Goal: Transaction & Acquisition: Purchase product/service

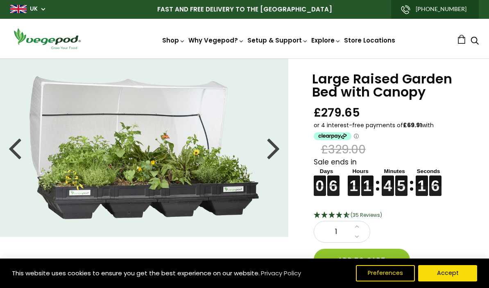
click at [244, 59] on img at bounding box center [244, 59] width 0 height 0
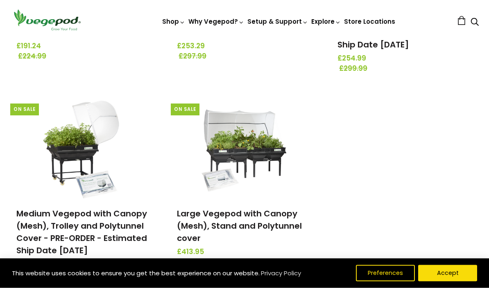
scroll to position [264, 0]
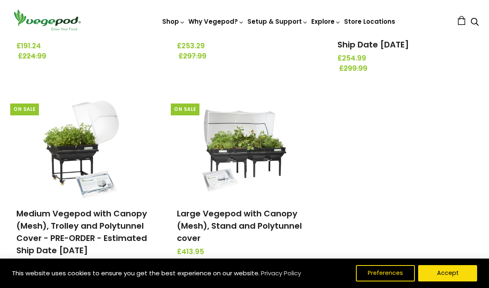
click at [255, 156] on img at bounding box center [244, 147] width 86 height 102
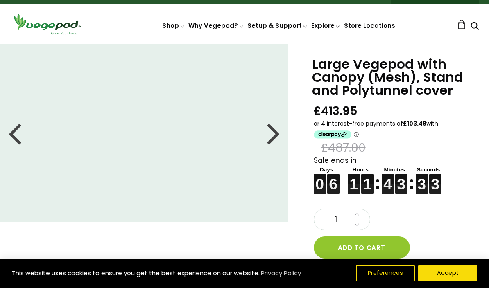
scroll to position [14, 0]
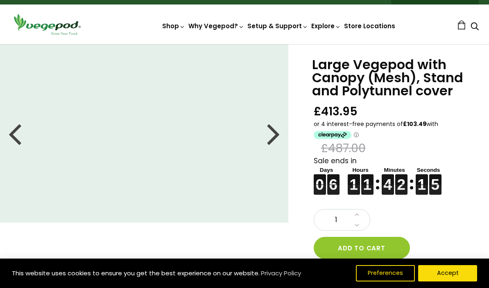
click at [279, 139] on div at bounding box center [273, 133] width 13 height 37
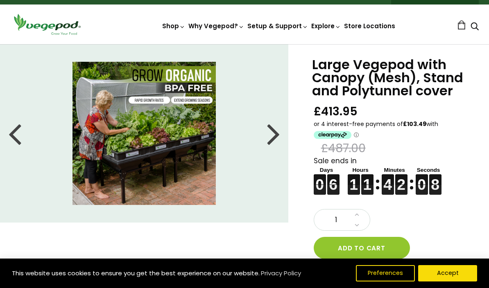
click at [266, 133] on li at bounding box center [144, 133] width 288 height 143
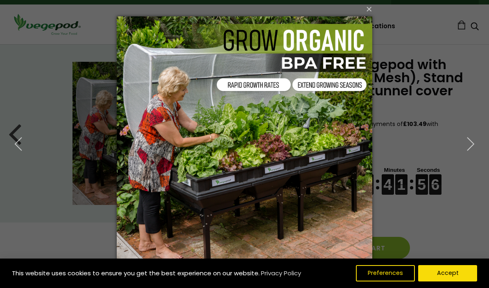
click at [469, 152] on button "button" at bounding box center [470, 144] width 37 height 45
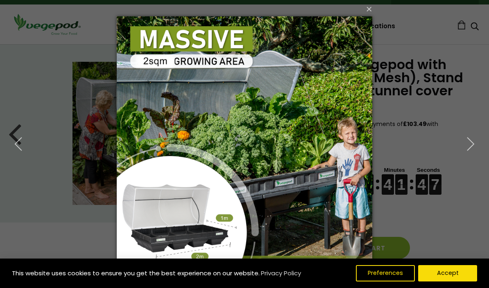
click at [467, 144] on icon "button" at bounding box center [470, 144] width 15 height 15
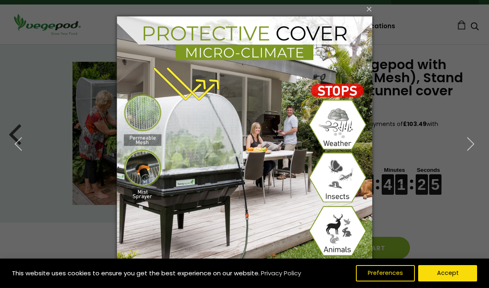
click at [466, 145] on icon "button" at bounding box center [470, 144] width 15 height 15
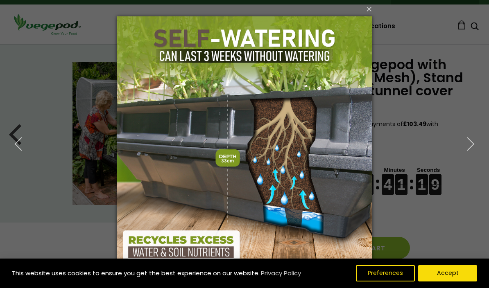
click at [467, 145] on icon "button" at bounding box center [470, 144] width 15 height 15
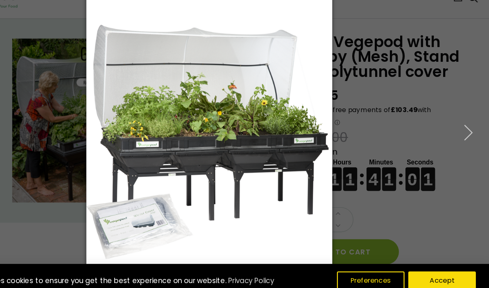
click at [463, 137] on icon "button" at bounding box center [470, 144] width 15 height 15
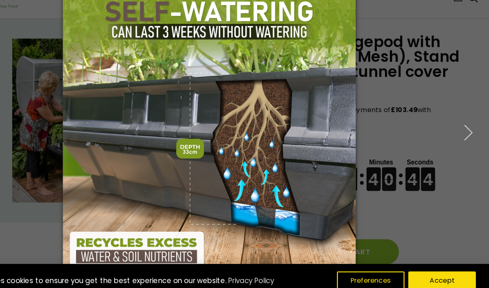
click at [463, 137] on icon "button" at bounding box center [470, 144] width 15 height 15
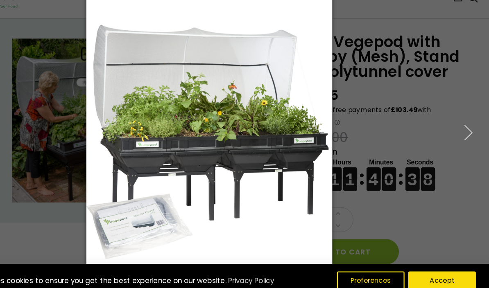
click at [463, 137] on icon "button" at bounding box center [470, 144] width 15 height 15
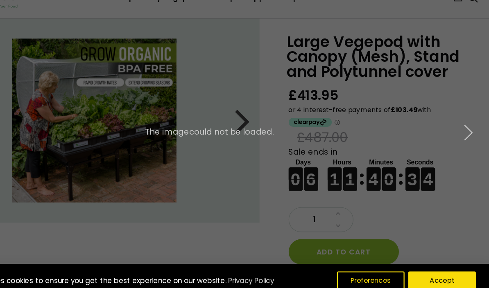
click at [452, 122] on button "button" at bounding box center [470, 144] width 37 height 45
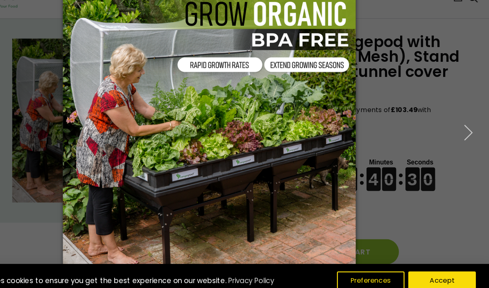
click at [463, 137] on icon "button" at bounding box center [470, 144] width 15 height 15
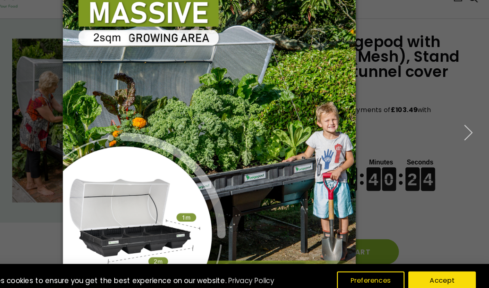
scroll to position [0, 0]
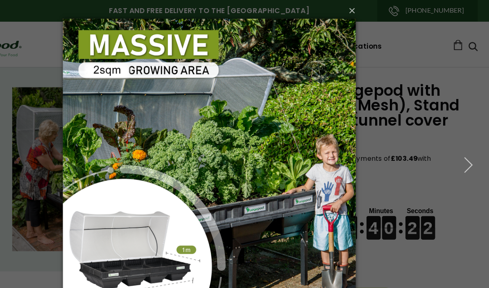
click at [308, 12] on button "×" at bounding box center [246, 9] width 255 height 18
